Goal: Task Accomplishment & Management: Use online tool/utility

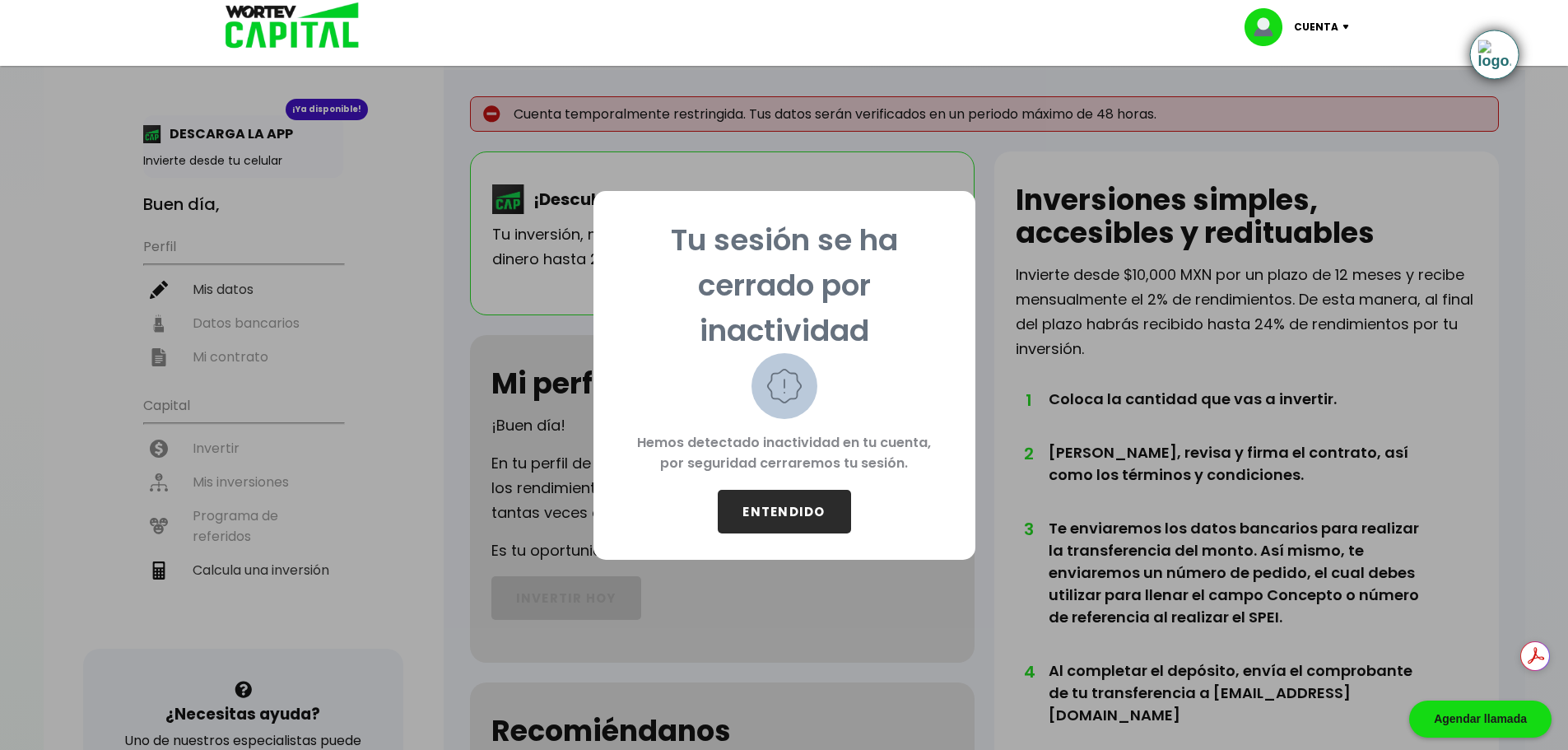
click at [837, 513] on button "ENTENDIDO" at bounding box center [784, 512] width 134 height 44
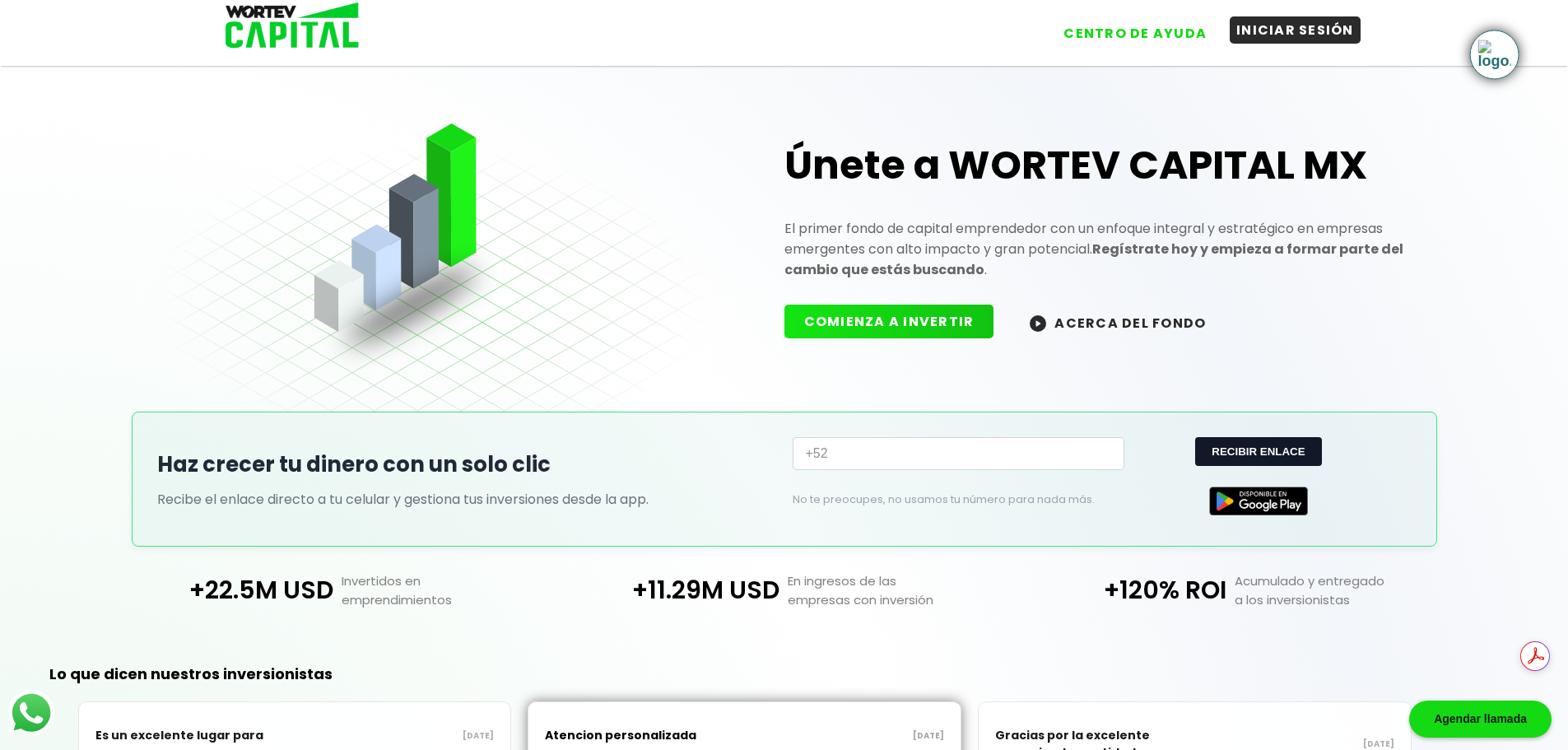
click at [1266, 36] on button "INICIAR SESIÓN" at bounding box center [1295, 29] width 131 height 27
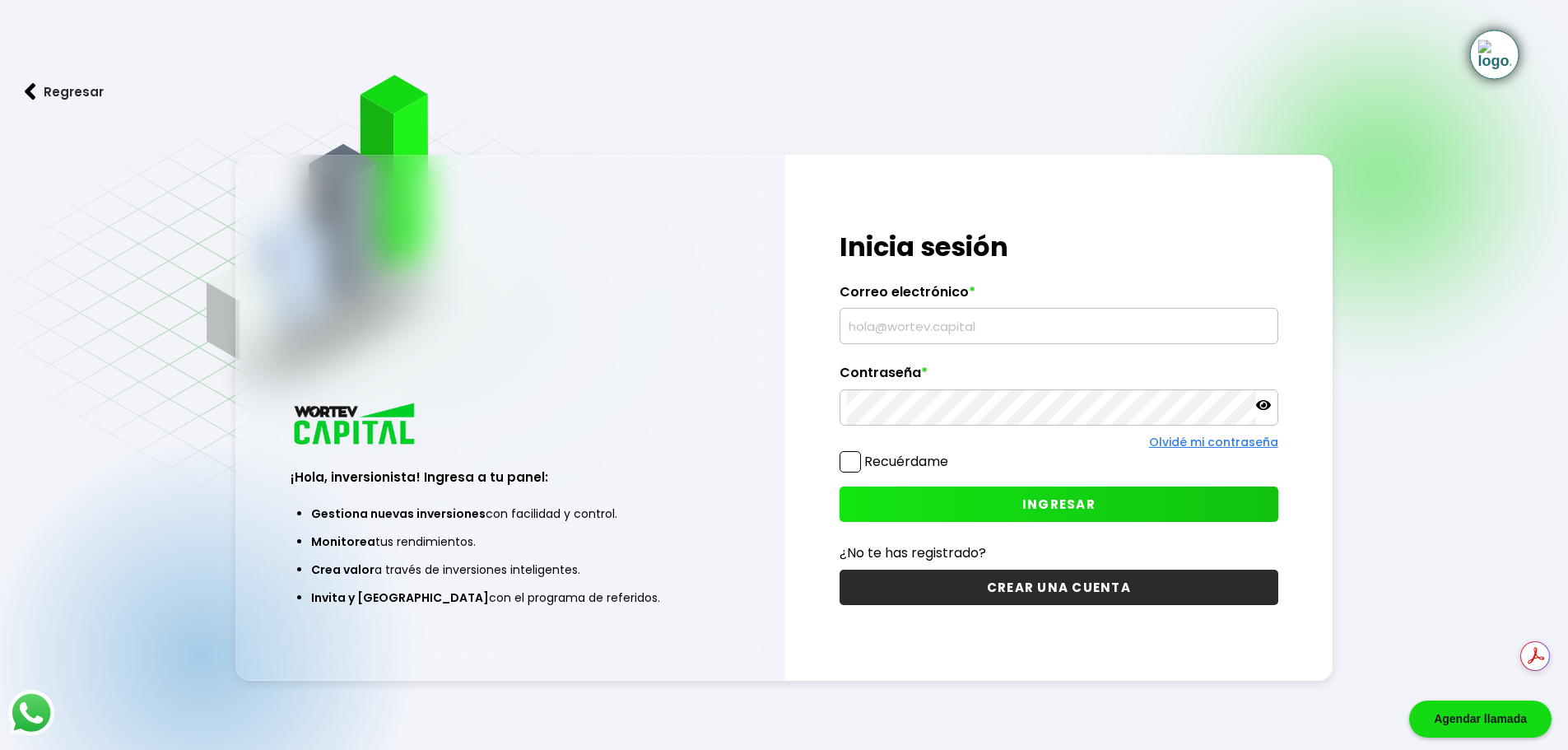
type input "[PERSON_NAME][EMAIL_ADDRESS][PERSON_NAME][DOMAIN_NAME]"
click at [915, 454] on label "Recuérdame" at bounding box center [906, 462] width 84 height 19
click at [951, 454] on input "Recuérdame" at bounding box center [951, 454] width 0 height 0
click at [944, 495] on button "INGRESAR" at bounding box center [1058, 504] width 439 height 35
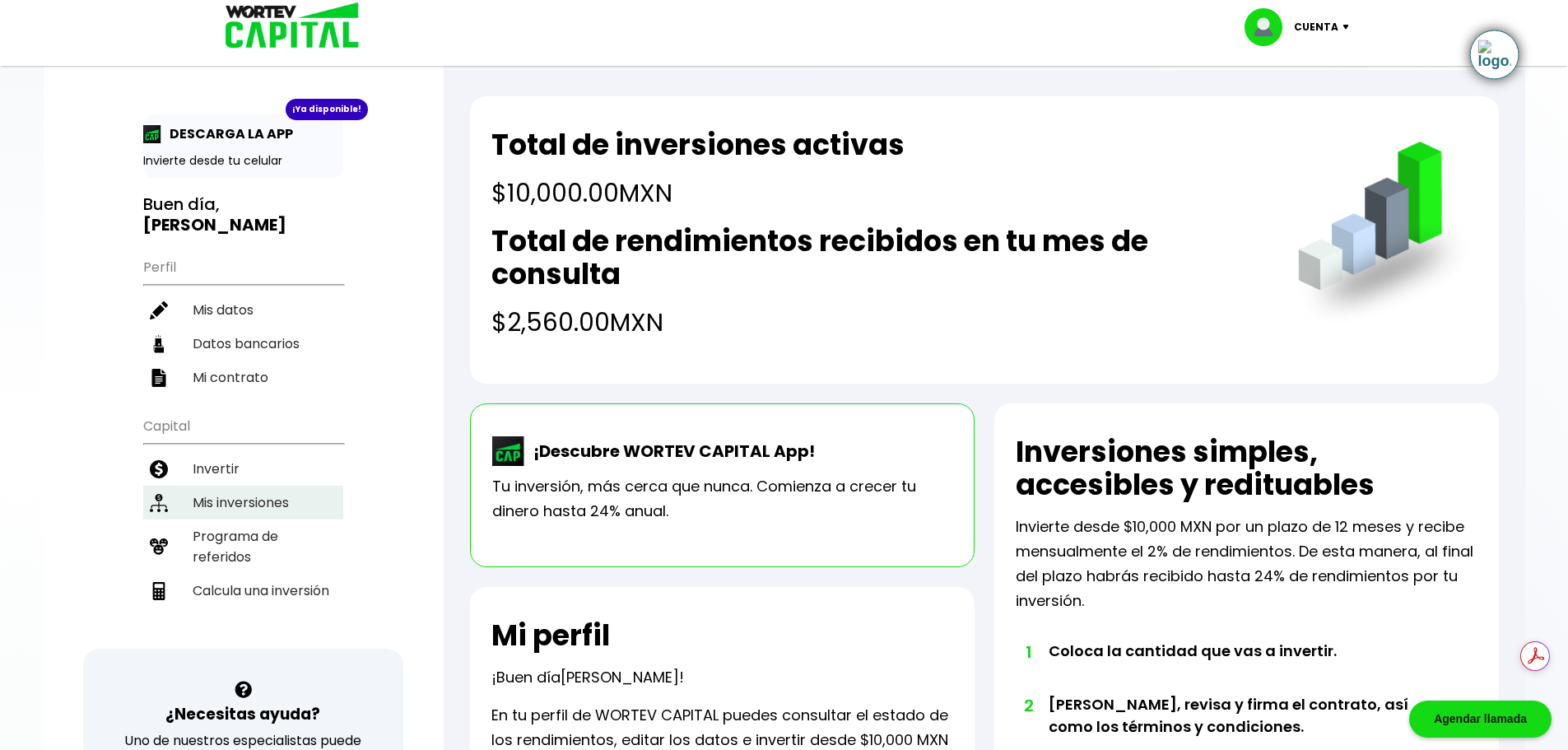
click at [216, 504] on li "Mis inversiones" at bounding box center [243, 502] width 200 height 34
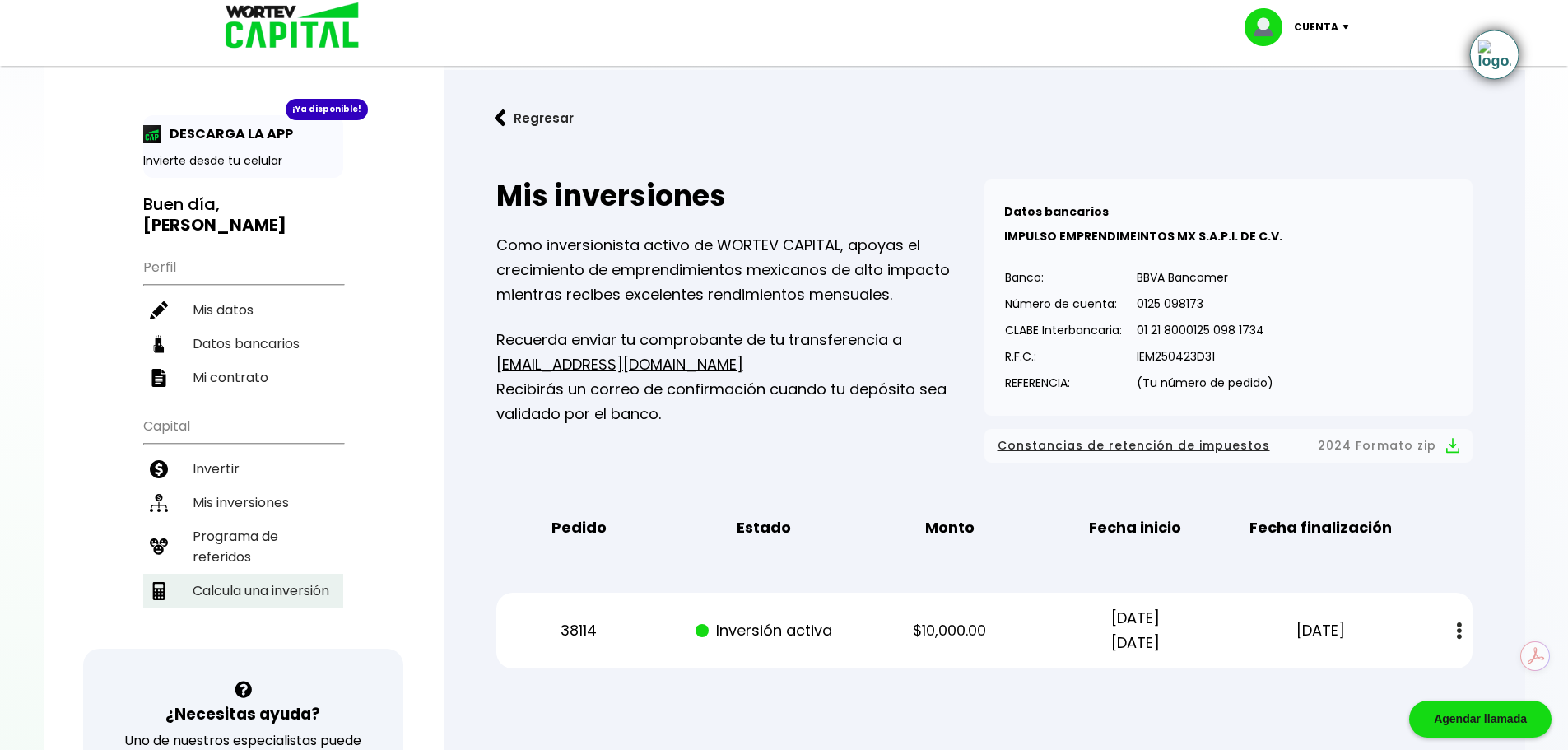
click at [235, 591] on li "Calcula una inversión" at bounding box center [243, 590] width 200 height 34
select select "1"
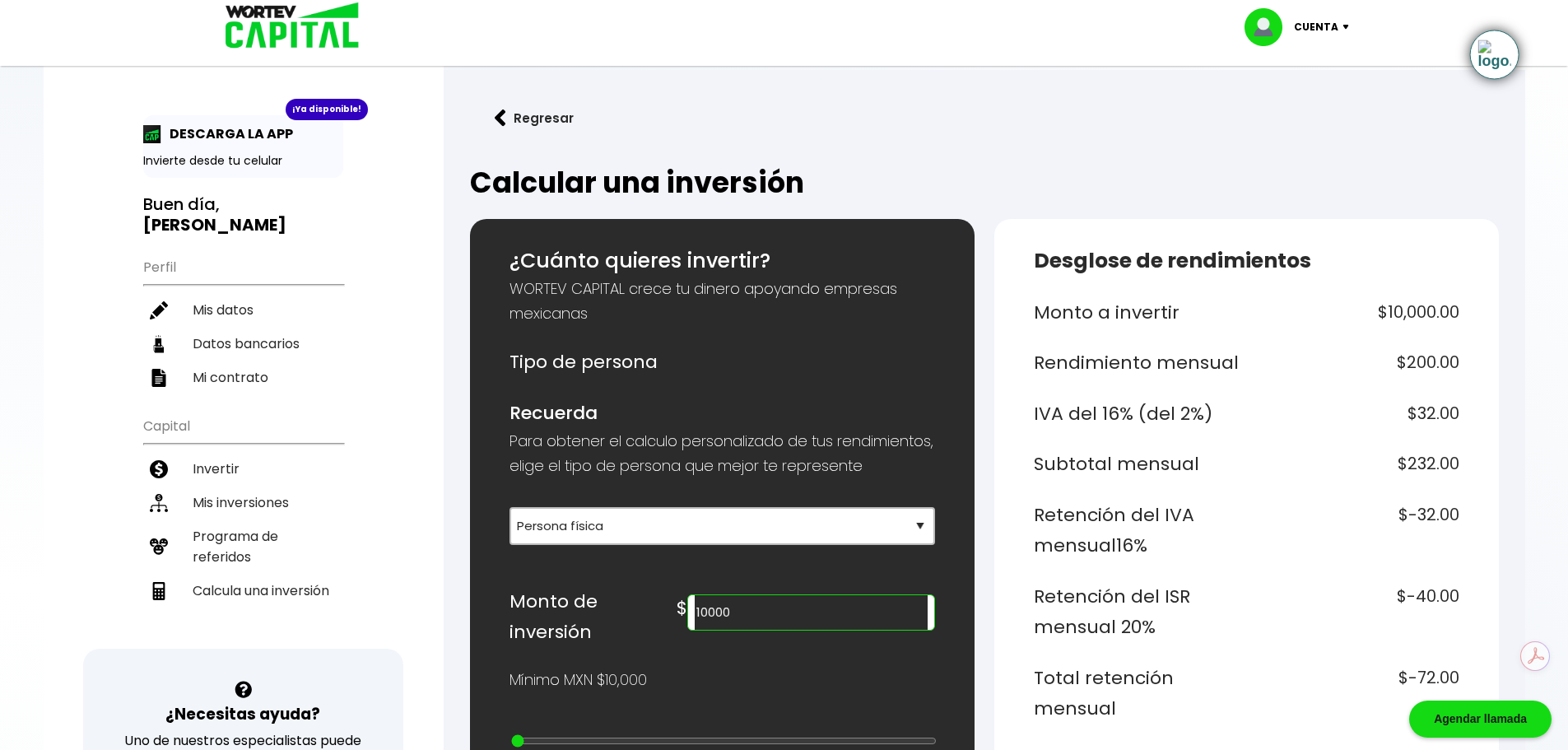
click at [869, 630] on input "10000" at bounding box center [810, 613] width 232 height 35
type input "100000"
click at [764, 119] on link "Regresar" at bounding box center [984, 118] width 1029 height 44
